Goal: Transaction & Acquisition: Purchase product/service

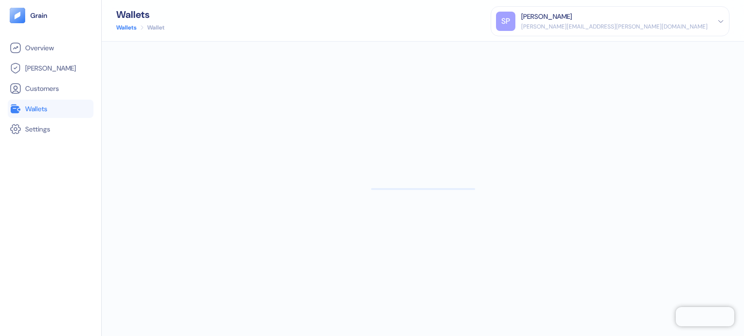
click at [49, 115] on li "Wallets" at bounding box center [51, 109] width 86 height 18
click at [51, 106] on link "Wallets" at bounding box center [51, 109] width 82 height 12
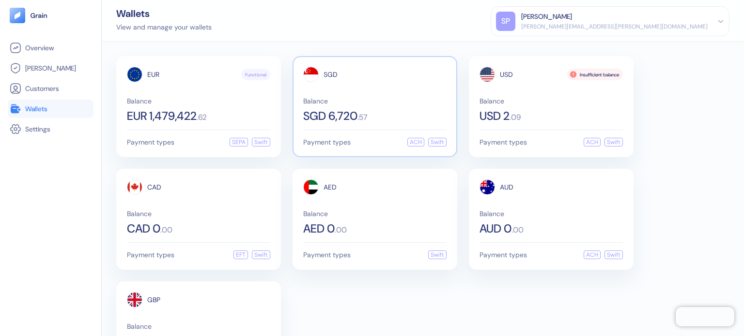
click at [335, 126] on div "SGD Balance SGD 6,720 . 57 Payment types ACH Swift" at bounding box center [374, 106] width 165 height 101
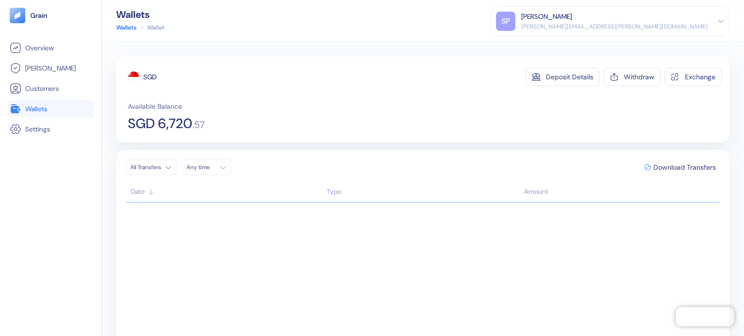
click at [41, 106] on span "Wallets" at bounding box center [36, 109] width 22 height 10
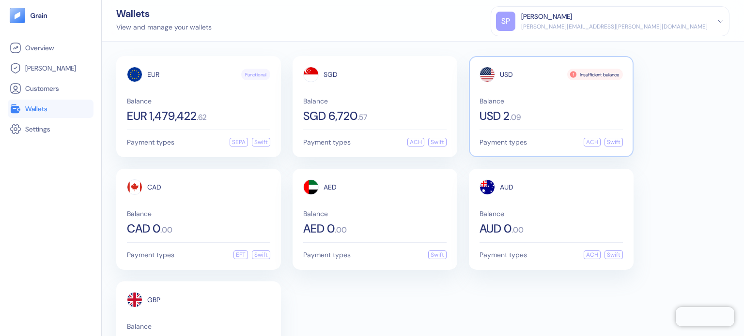
click at [613, 98] on span "Balance" at bounding box center [550, 101] width 143 height 7
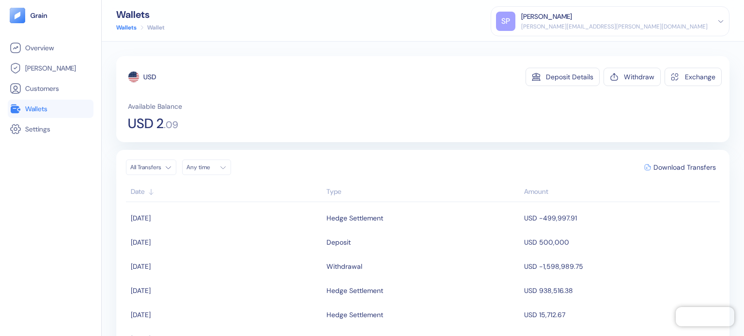
click at [47, 111] on span "Wallets" at bounding box center [36, 109] width 22 height 10
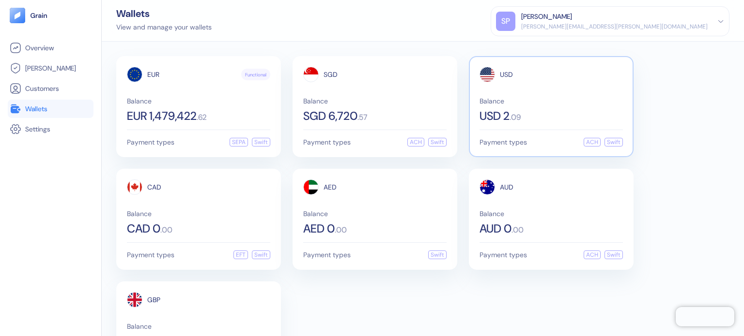
click at [538, 89] on div "USD Balance USD 2 . 09" at bounding box center [550, 94] width 143 height 55
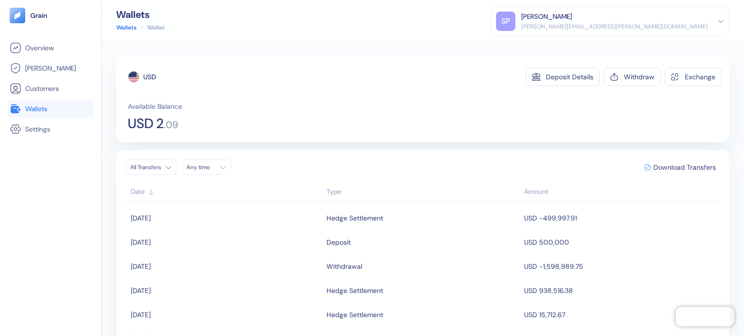
click at [45, 110] on span "Wallets" at bounding box center [36, 109] width 22 height 10
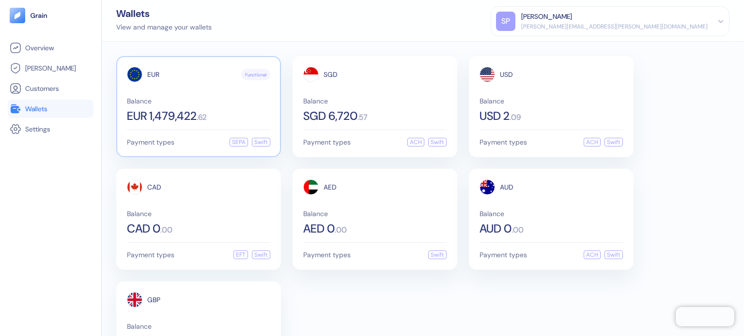
click at [195, 127] on div "EUR Functional Balance EUR 1,479,422 . 62 Payment types SEPA Swift" at bounding box center [198, 106] width 165 height 101
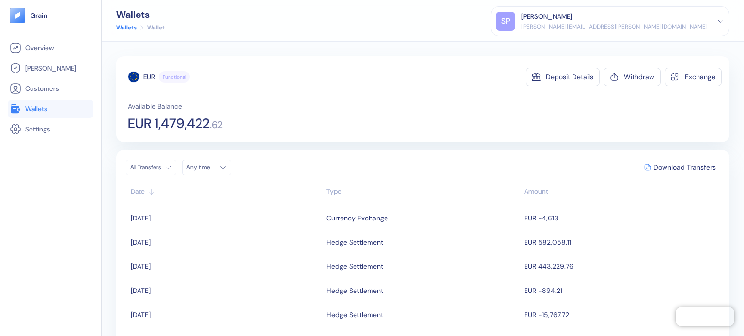
click at [35, 104] on span "Wallets" at bounding box center [36, 109] width 22 height 10
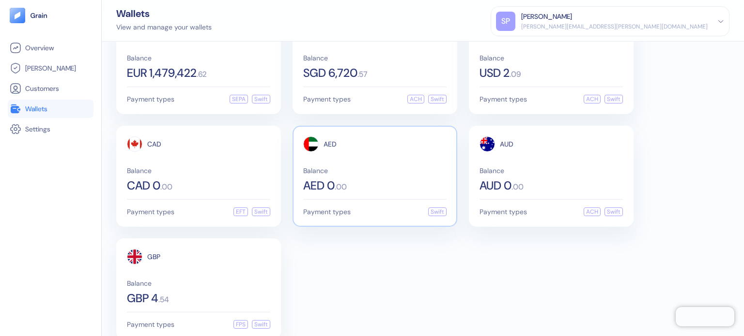
scroll to position [59, 0]
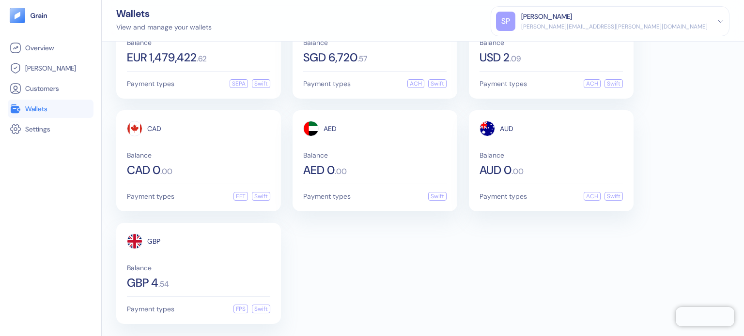
click at [236, 218] on div "EUR Functional Balance EUR 1,479,422 . 62 Payment types SEPA Swift SGD Balance …" at bounding box center [422, 161] width 613 height 327
click at [223, 231] on div "GBP Balance GBP 4 . 54 Payment types FPS Swift" at bounding box center [198, 273] width 165 height 101
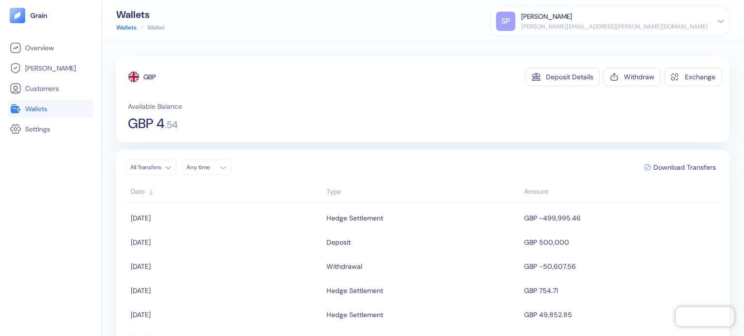
click at [58, 107] on link "Wallets" at bounding box center [51, 109] width 82 height 12
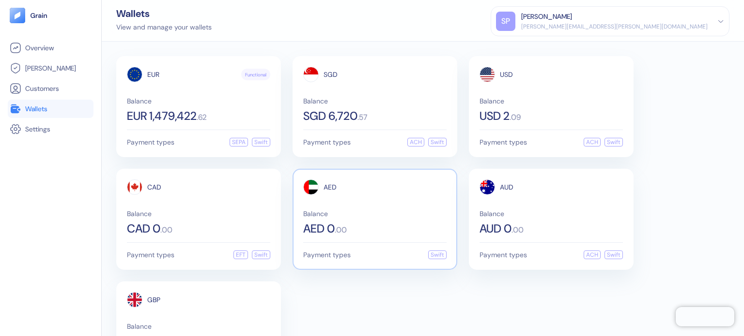
click at [395, 201] on div "AED Balance AED 0 . 00" at bounding box center [374, 207] width 143 height 55
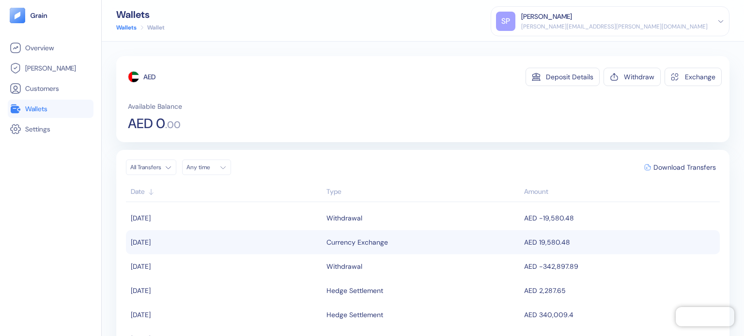
click at [371, 236] on div "Currency Exchange" at bounding box center [356, 242] width 61 height 16
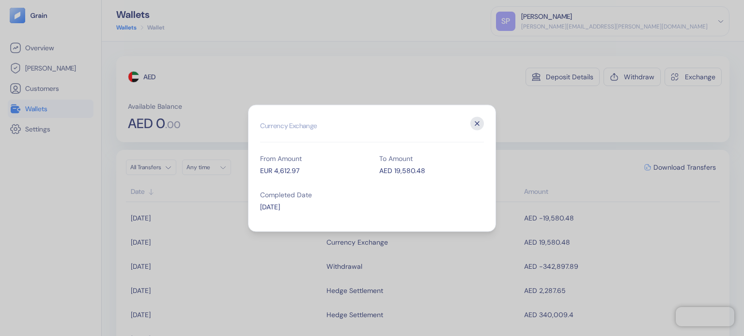
click at [472, 125] on icon "button" at bounding box center [477, 124] width 14 height 14
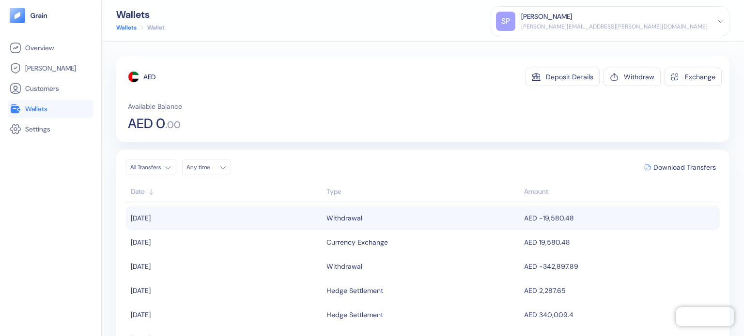
click at [377, 216] on div "Withdrawal" at bounding box center [422, 218] width 193 height 16
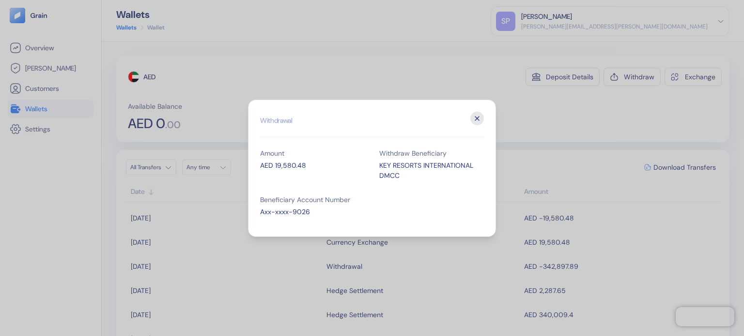
click at [480, 121] on icon "button" at bounding box center [477, 119] width 14 height 14
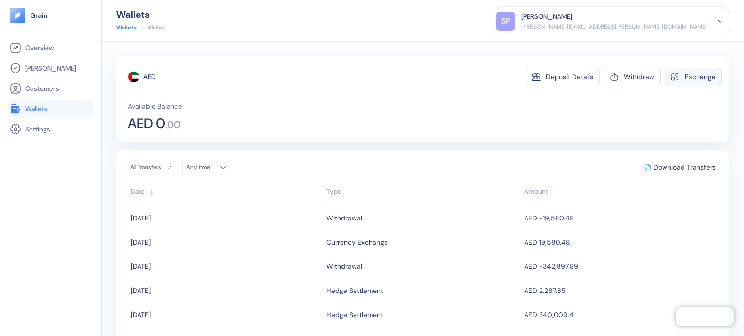
click at [691, 85] on button "Exchange" at bounding box center [692, 77] width 57 height 18
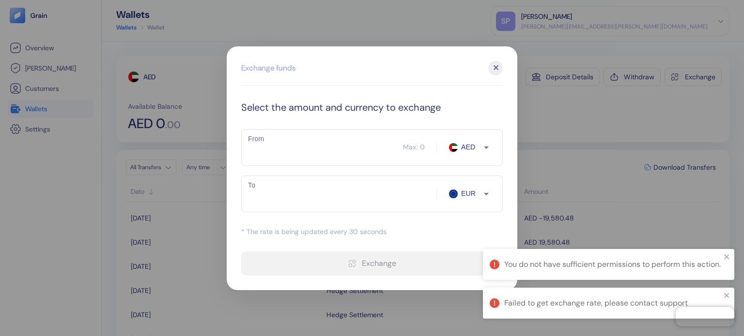
click at [458, 135] on div "​ Max: 0 AED From" at bounding box center [371, 147] width 261 height 37
click at [465, 146] on input "AED" at bounding box center [470, 147] width 25 height 10
click at [471, 142] on input "AED" at bounding box center [470, 147] width 25 height 10
click at [493, 67] on div "✕" at bounding box center [495, 68] width 15 height 15
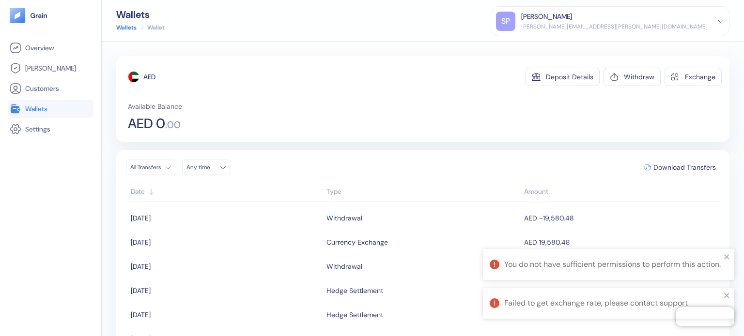
click at [31, 108] on span "Wallets" at bounding box center [36, 109] width 22 height 10
